Goal: Task Accomplishment & Management: Use online tool/utility

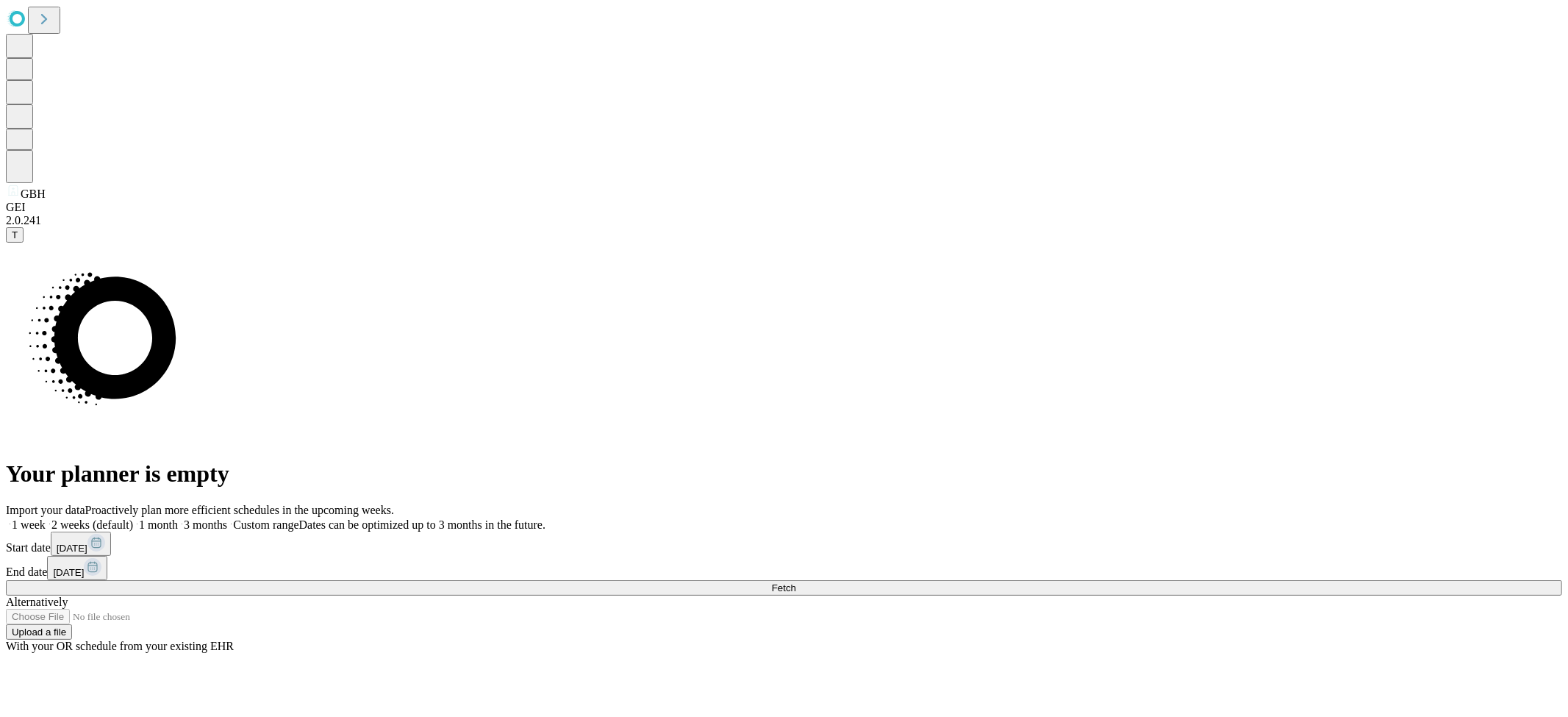
click at [1161, 580] on button "Fetch" at bounding box center [784, 588] width 1556 height 16
